Goal: Information Seeking & Learning: Learn about a topic

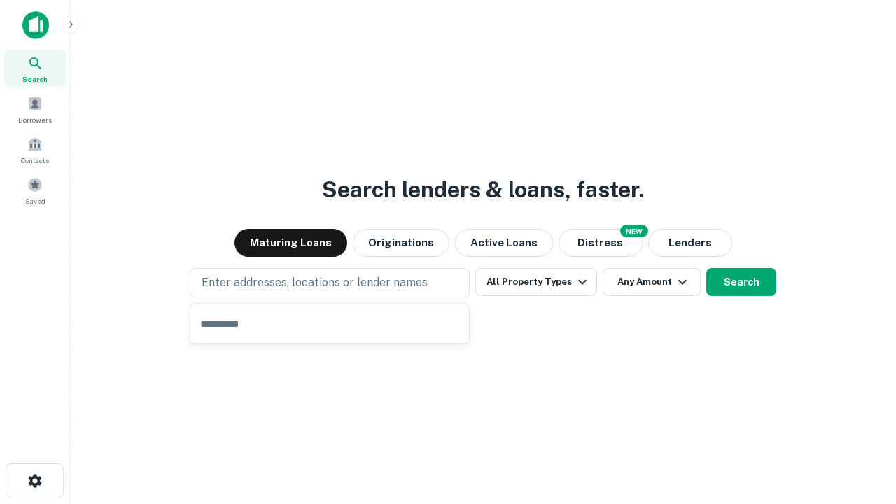
type input "**********"
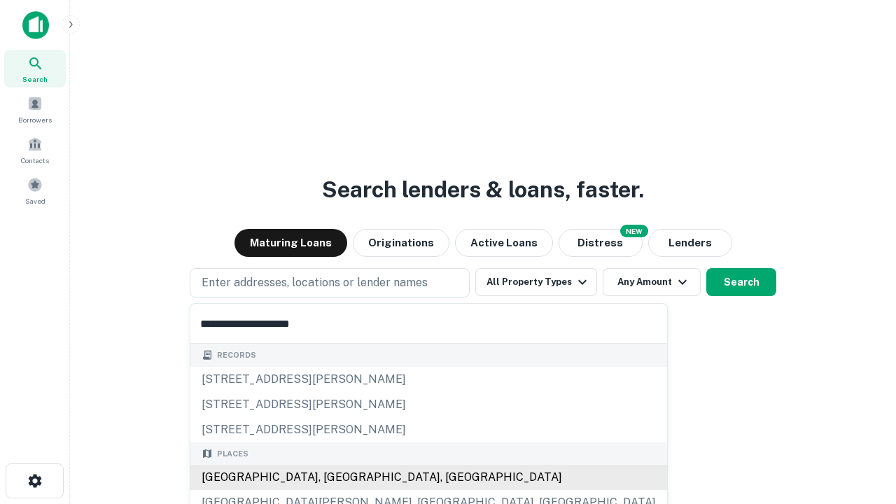
click at [335, 477] on div "[GEOGRAPHIC_DATA], [GEOGRAPHIC_DATA], [GEOGRAPHIC_DATA]" at bounding box center [428, 477] width 477 height 25
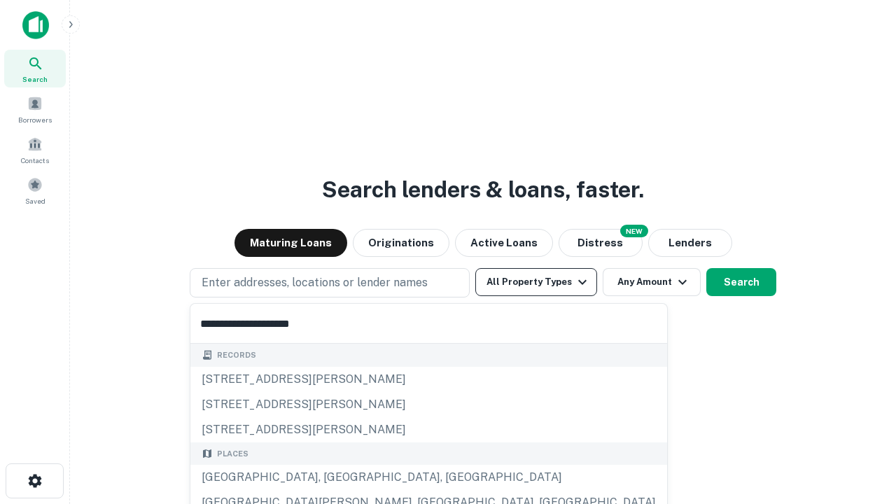
click at [536, 282] on button "All Property Types" at bounding box center [536, 282] width 122 height 28
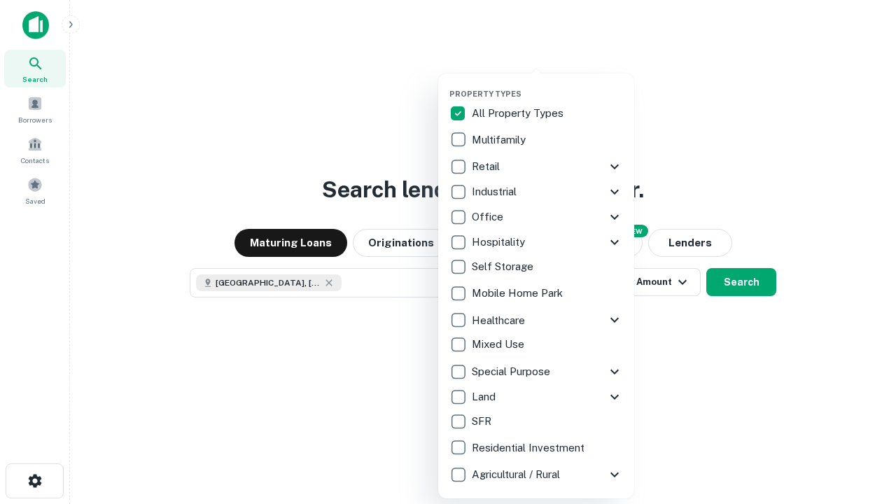
click at [547, 85] on button "button" at bounding box center [547, 85] width 196 height 1
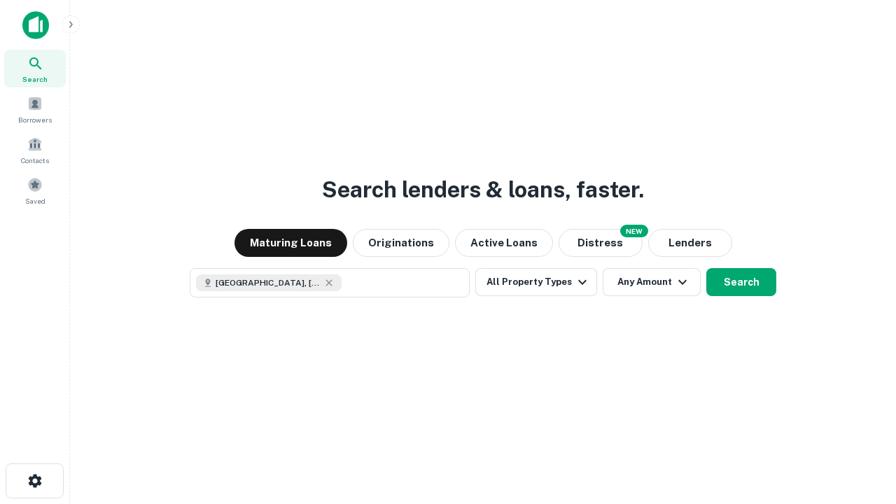
scroll to position [22, 0]
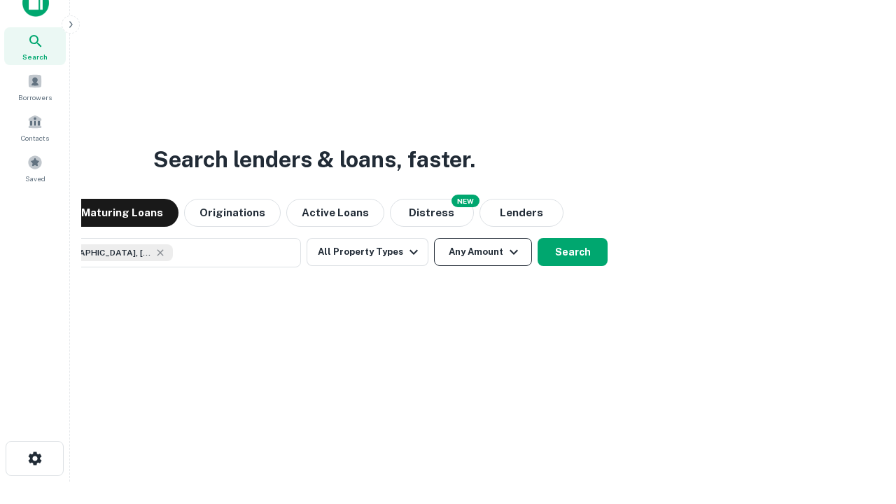
click at [434, 238] on button "Any Amount" at bounding box center [483, 252] width 98 height 28
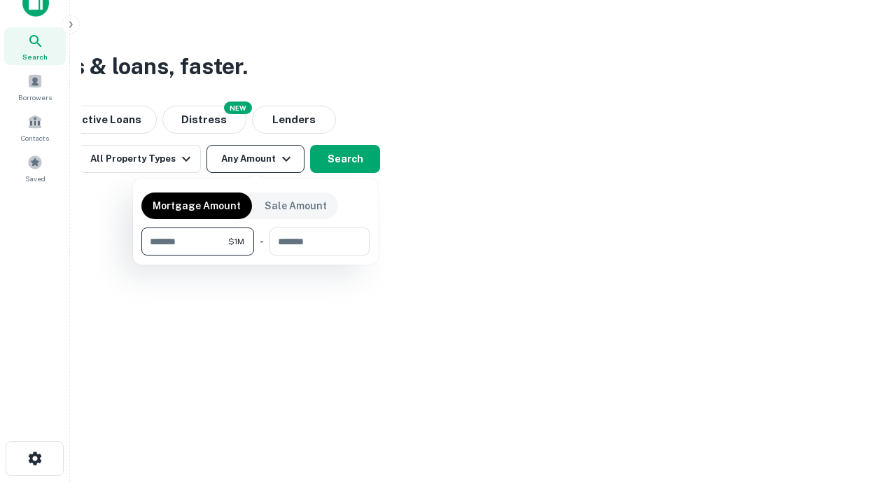
type input "*******"
click at [255, 255] on button "button" at bounding box center [255, 255] width 228 height 1
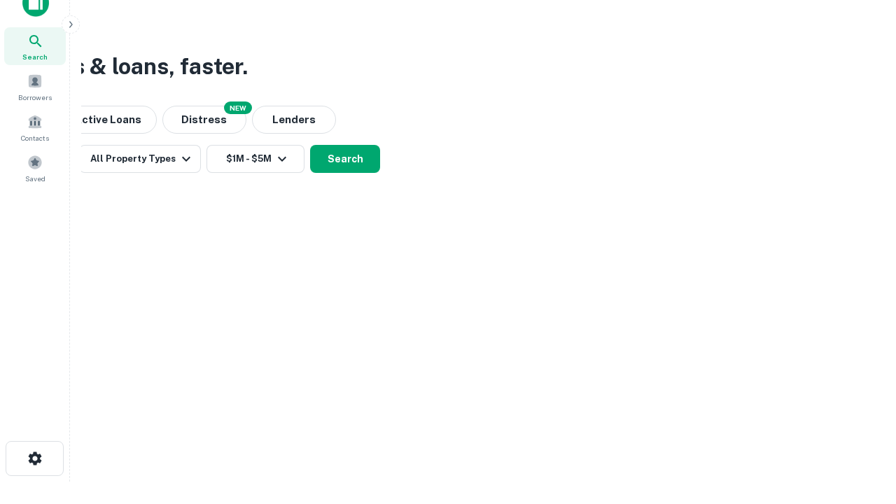
scroll to position [22, 0]
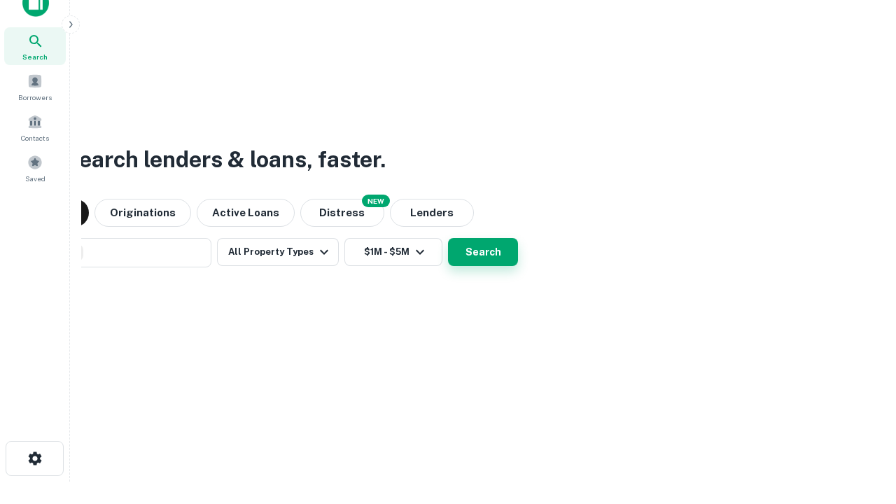
click at [448, 238] on button "Search" at bounding box center [483, 252] width 70 height 28
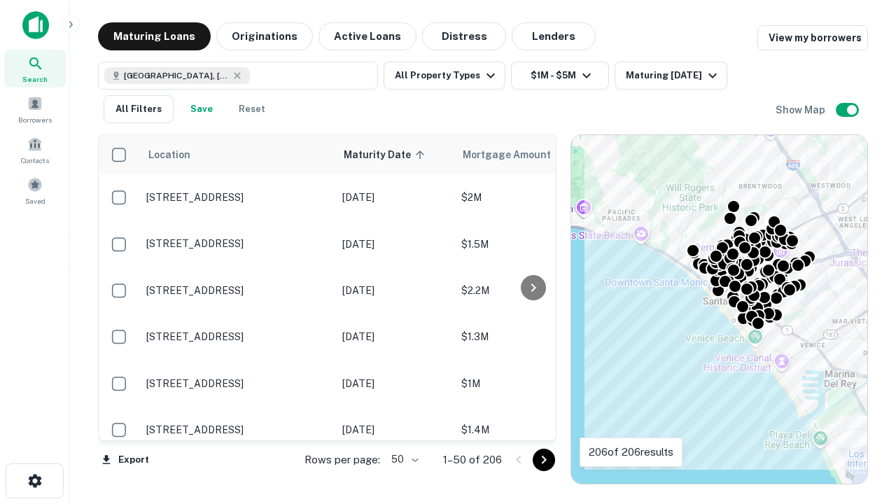
click at [402, 459] on body "Search Borrowers Contacts Saved Maturing Loans Originations Active Loans Distre…" at bounding box center [448, 252] width 896 height 504
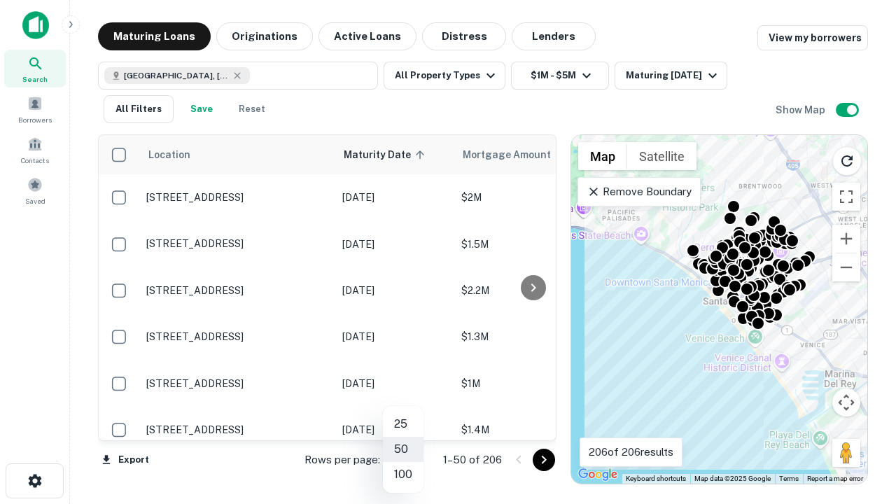
click at [403, 424] on li "25" at bounding box center [403, 424] width 41 height 25
